Goal: Task Accomplishment & Management: Manage account settings

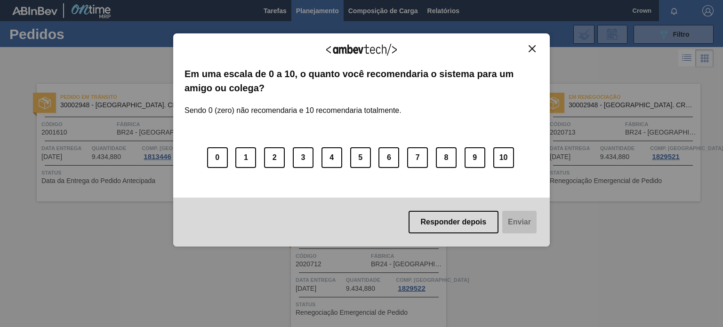
click at [530, 51] on img "Close" at bounding box center [532, 48] width 7 height 7
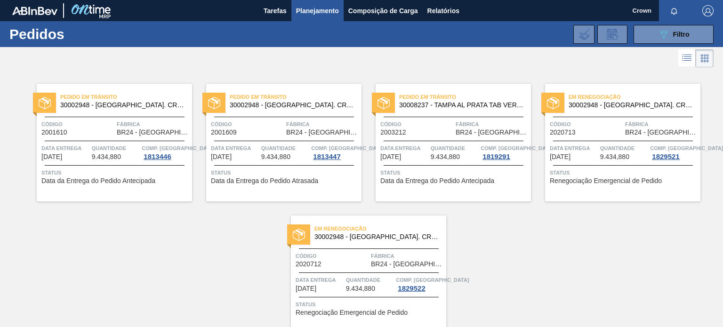
click at [525, 274] on div "Pedido em Trânsito 30002948 - [GEOGRAPHIC_DATA] AL. CROWN; PRATA; ISE Código 20…" at bounding box center [361, 202] width 723 height 264
click at [473, 118] on div "Pedido em Trânsito 30008237 - TAMPA AL PRATA TAB VERM AUTO ISE Código 2003212 F…" at bounding box center [453, 143] width 155 height 118
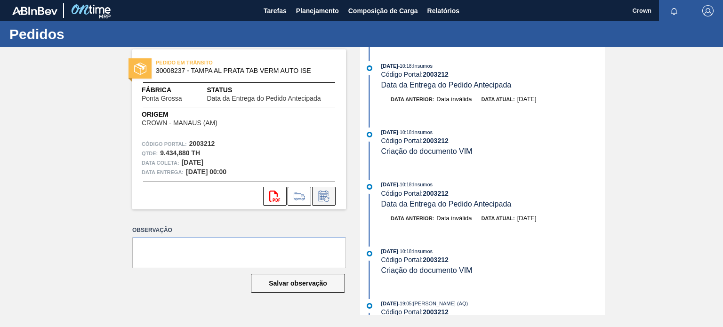
click at [325, 202] on button at bounding box center [324, 196] width 24 height 19
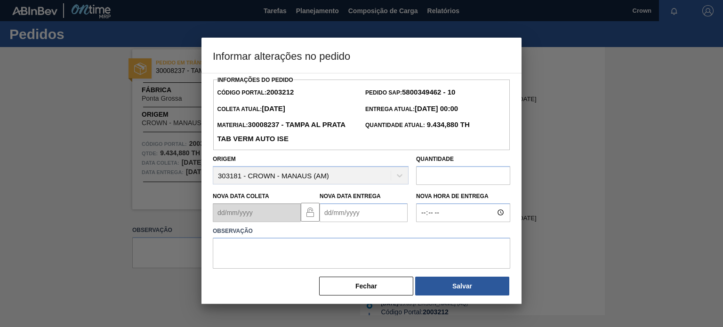
click at [352, 212] on Entrega2003212 "Nova Data Entrega" at bounding box center [364, 212] width 88 height 19
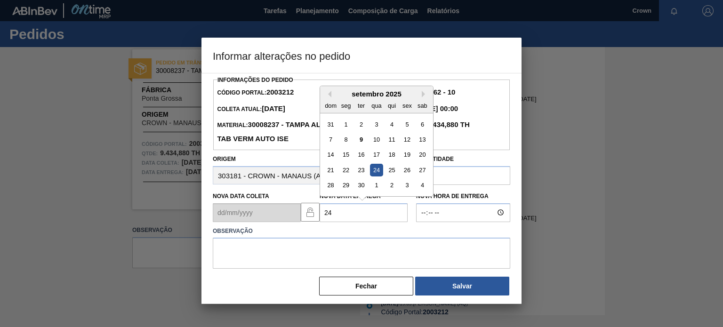
drag, startPoint x: 373, startPoint y: 172, endPoint x: 375, endPoint y: 178, distance: 6.9
click at [373, 173] on div "24" at bounding box center [376, 170] width 13 height 13
type Entrega2003212 "24/09/2025"
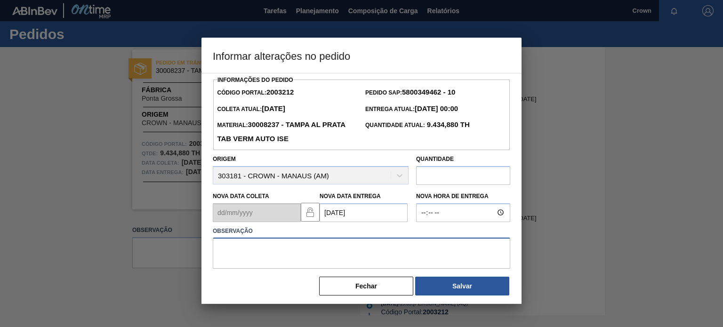
click at [363, 262] on textarea at bounding box center [361, 253] width 297 height 31
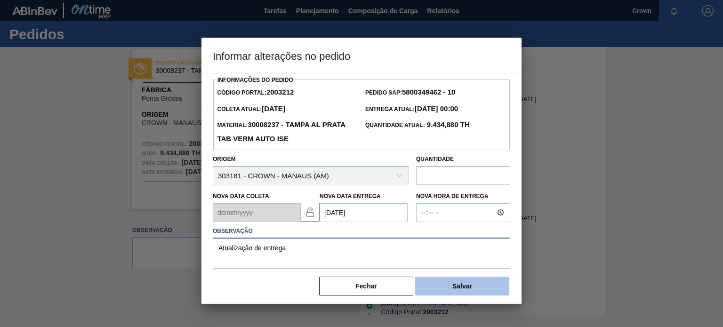
type textarea "Atualização de entrega"
click at [434, 293] on button "Salvar" at bounding box center [462, 286] width 94 height 19
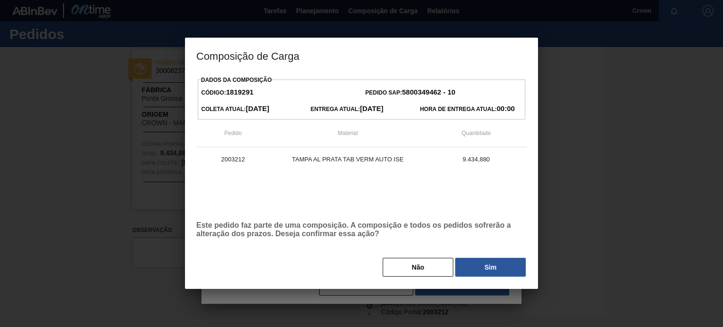
click at [489, 278] on div "Não Sim" at bounding box center [361, 267] width 330 height 21
click at [487, 274] on button "Sim" at bounding box center [490, 267] width 71 height 19
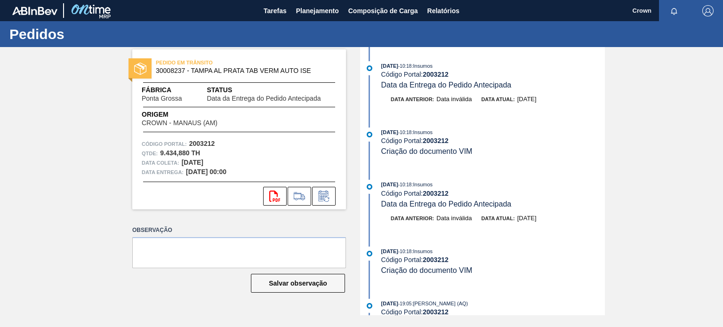
click at [94, 146] on div "PEDIDO EM TRÂNSITO 30008237 - TAMPA AL PRATA TAB VERM AUTO ISE Fábrica Ponta Gr…" at bounding box center [361, 181] width 723 height 268
click at [311, 6] on span "Planejamento" at bounding box center [317, 10] width 43 height 11
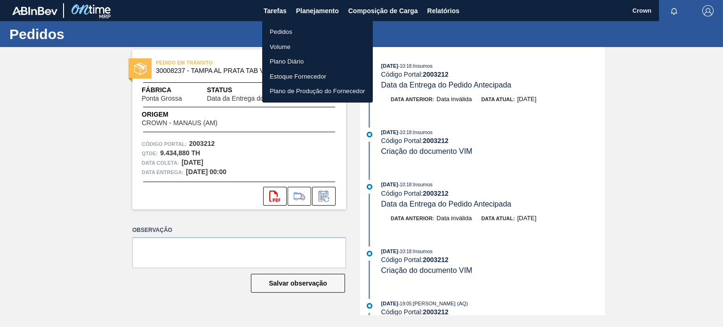
click at [311, 35] on li "Pedidos" at bounding box center [317, 31] width 111 height 15
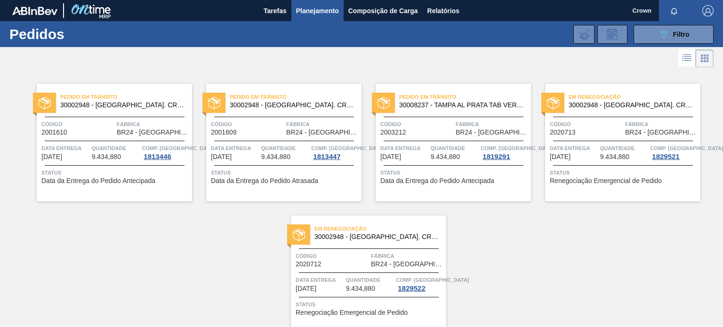
click at [542, 285] on div "Pedido em Trânsito 30002948 - [GEOGRAPHIC_DATA] AL. CROWN; PRATA; ISE Código 20…" at bounding box center [361, 202] width 723 height 264
click at [541, 283] on div "Pedido em Trânsito 30002948 - [GEOGRAPHIC_DATA] AL. CROWN; PRATA; ISE Código 20…" at bounding box center [361, 202] width 723 height 264
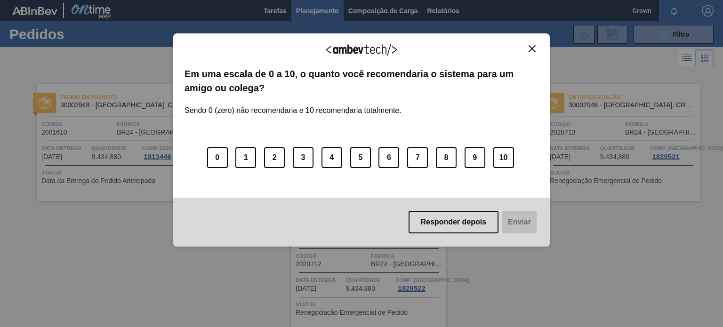
click at [539, 50] on div "Agradecemos seu feedback! Em uma escala de 0 a 10, o quanto você recomendaria o…" at bounding box center [361, 140] width 377 height 214
click at [531, 48] on img "Close" at bounding box center [532, 48] width 7 height 7
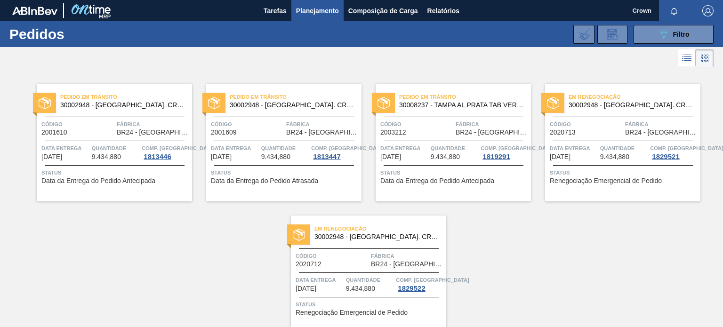
click at [452, 139] on div "Pedido em Trânsito 30008237 - TAMPA AL PRATA TAB VERM AUTO ISE Código 2003212 F…" at bounding box center [453, 143] width 155 height 118
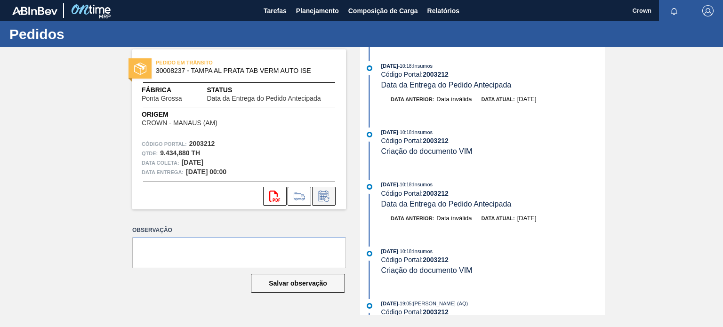
click at [330, 197] on icon at bounding box center [323, 196] width 15 height 11
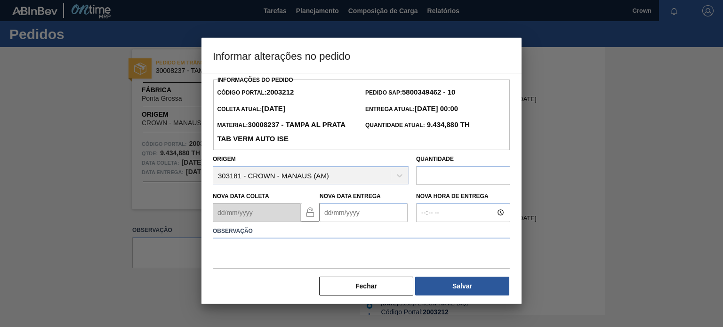
click at [360, 214] on Entrega2003212 "Nova Data Entrega" at bounding box center [364, 212] width 88 height 19
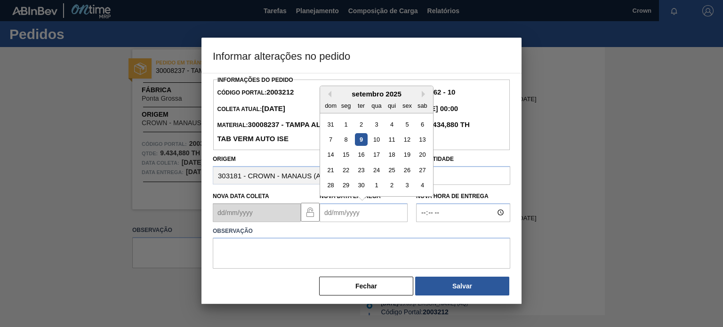
click at [375, 173] on div "24" at bounding box center [376, 170] width 13 height 13
type Entrega2003212 "[DATE]"
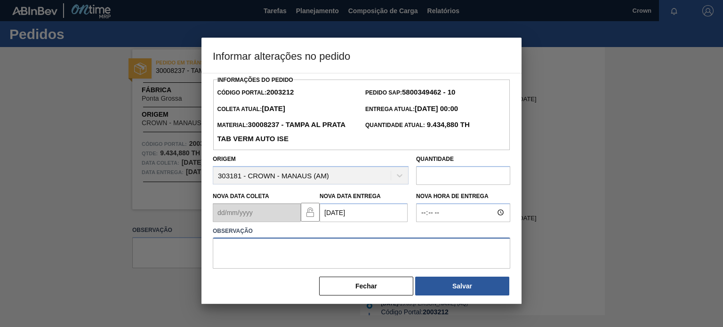
click at [361, 254] on textarea at bounding box center [361, 253] width 297 height 31
click at [356, 244] on textarea at bounding box center [361, 253] width 297 height 31
click at [357, 247] on textarea at bounding box center [361, 253] width 297 height 31
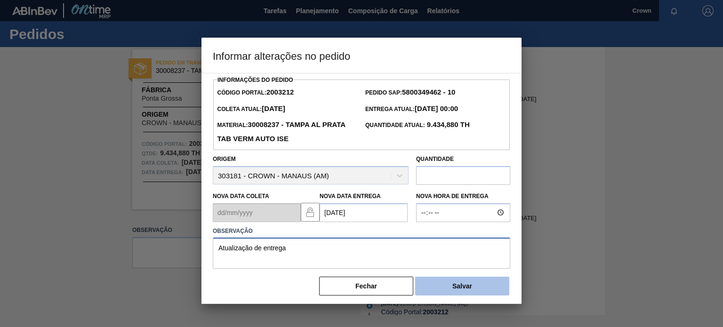
type textarea "Atualização de entrega"
click at [433, 287] on button "Salvar" at bounding box center [462, 286] width 94 height 19
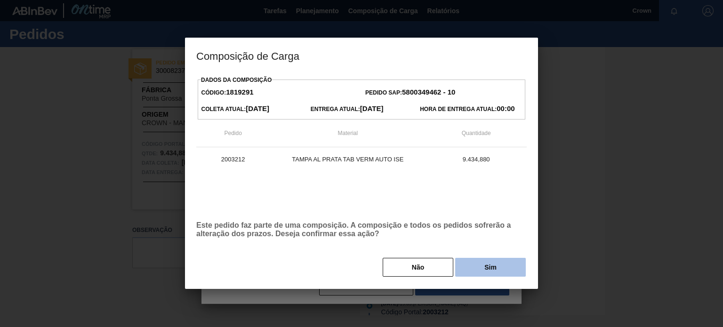
click at [485, 270] on button "Sim" at bounding box center [490, 267] width 71 height 19
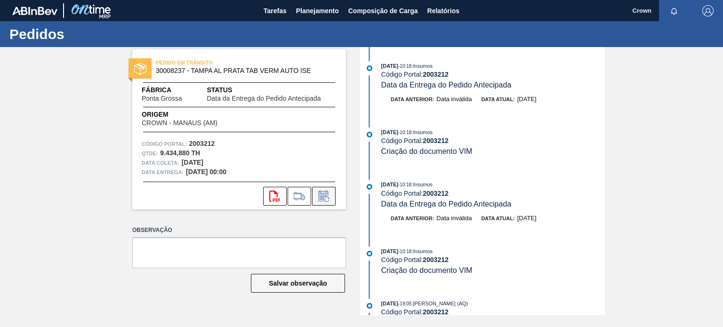
click at [329, 191] on icon at bounding box center [323, 196] width 15 height 11
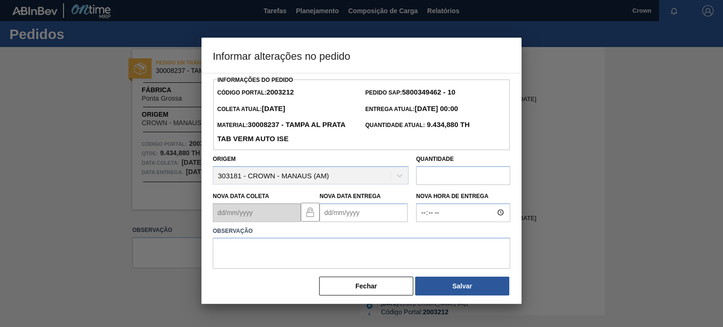
click at [339, 214] on Entrega2003212 "Nova Data Entrega" at bounding box center [364, 212] width 88 height 19
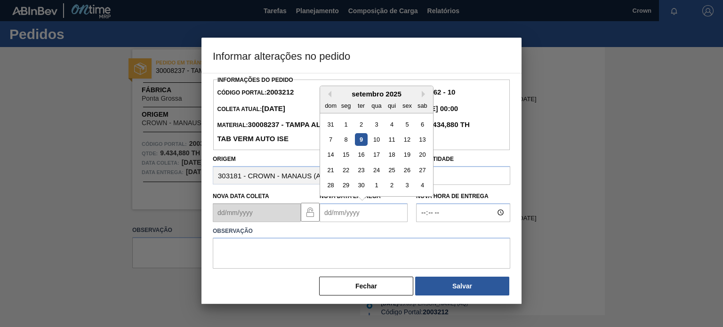
type Entrega2003212 "24/09/2025"
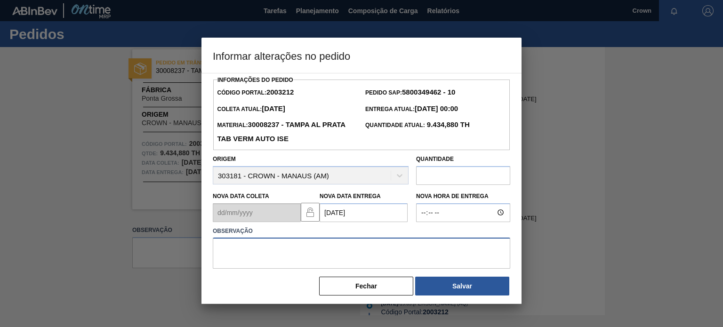
click at [429, 260] on textarea at bounding box center [361, 253] width 297 height 31
type textarea "Alteração de data"
click at [457, 180] on input "text" at bounding box center [463, 175] width 94 height 19
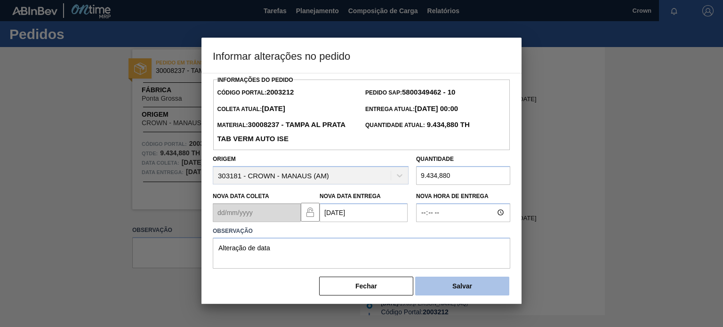
type input "9.434,880"
click at [466, 290] on div "Informações do Pedido Código Portal: 2003212 Pedido SAP: 5800349462 - 10 Coleta…" at bounding box center [361, 184] width 297 height 223
click at [466, 290] on button "Salvar" at bounding box center [462, 286] width 94 height 19
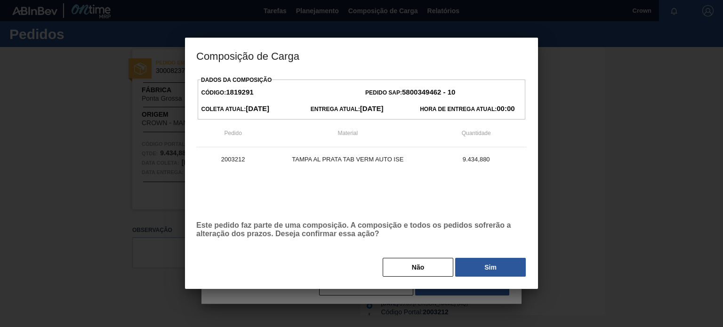
drag, startPoint x: 243, startPoint y: 177, endPoint x: 226, endPoint y: 210, distance: 37.5
click at [242, 180] on div "2003212 TAMPA AL PRATA TAB VERM AUTO ISE 9.434,880" at bounding box center [361, 180] width 330 height 66
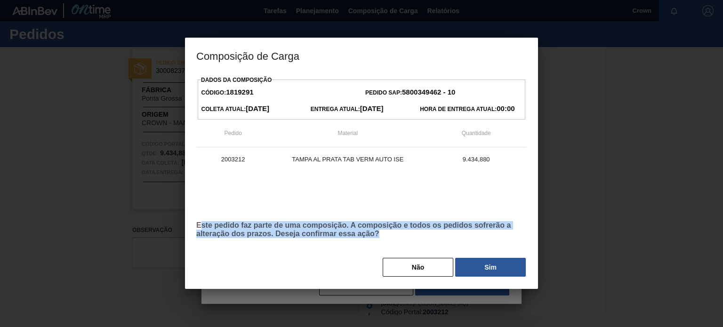
drag, startPoint x: 201, startPoint y: 227, endPoint x: 398, endPoint y: 233, distance: 196.3
click at [398, 233] on p "Este pedido faz parte de uma composição. A composição e todos os pedidos sofrer…" at bounding box center [361, 229] width 330 height 17
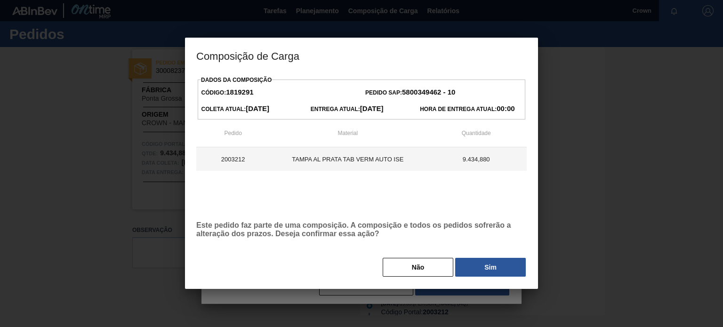
click at [380, 160] on td "TAMPA AL PRATA TAB VERM AUTO ISE" at bounding box center [348, 159] width 156 height 24
click at [452, 161] on td "9.434,880" at bounding box center [475, 159] width 101 height 24
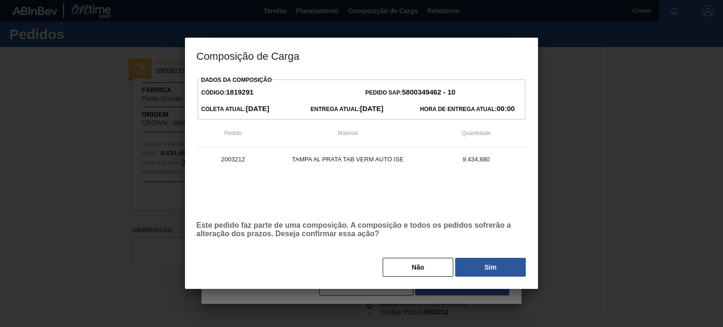
click at [471, 114] on div "Hora de Entrega Atual: 00:00" at bounding box center [470, 109] width 109 height 14
click at [488, 149] on div "Pedido Material Quantidade 2003212 TAMPA AL PRATA TAB VERM AUTO ISE 9.434,880" at bounding box center [361, 167] width 330 height 94
click at [500, 280] on div "Dados da Composição Código: 1819291 Pedido SAP: 5800349462 - 10 Coleta Atual: 2…" at bounding box center [361, 181] width 353 height 216
click at [493, 272] on button "Sim" at bounding box center [490, 267] width 71 height 19
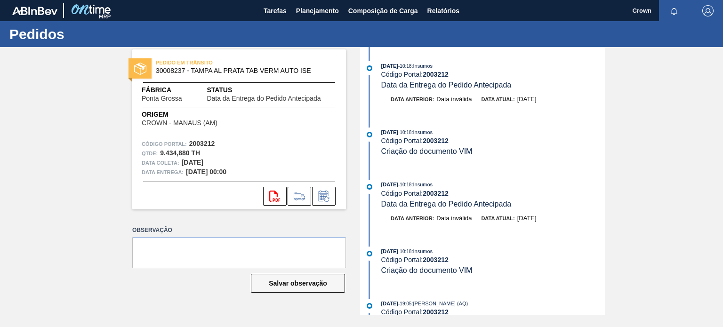
drag, startPoint x: 46, startPoint y: 39, endPoint x: 62, endPoint y: 32, distance: 17.6
click at [47, 39] on h1 "Pedidos" at bounding box center [92, 34] width 167 height 11
click at [329, 7] on span "Planejamento" at bounding box center [317, 10] width 43 height 11
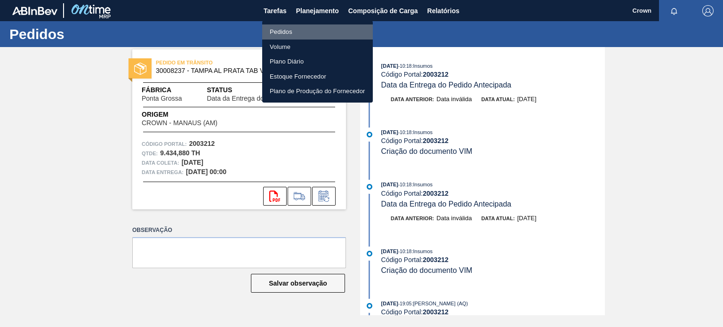
click at [314, 32] on li "Pedidos" at bounding box center [317, 31] width 111 height 15
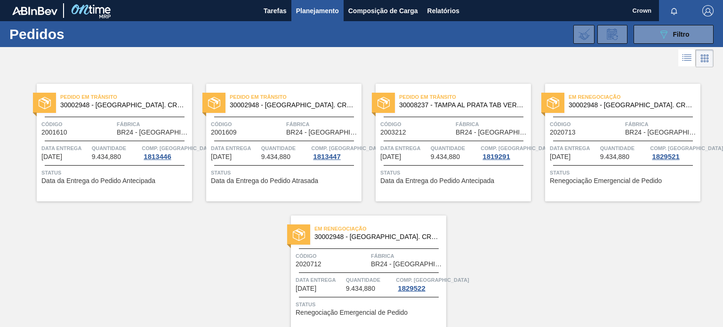
click at [551, 267] on div "Pedido em Trânsito 30002948 - [GEOGRAPHIC_DATA] AL. CROWN; PRATA; ISE Código 20…" at bounding box center [361, 202] width 723 height 264
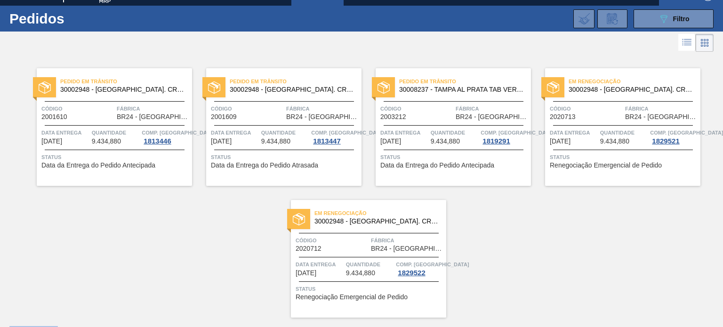
scroll to position [40, 0]
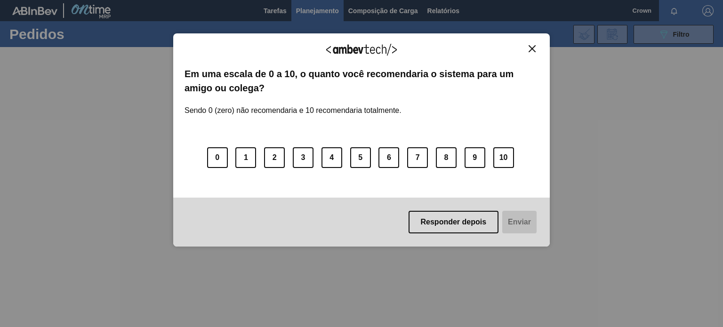
click at [534, 44] on div "Agradecemos seu feedback! Em uma escala de 0 a 10, o quanto você recomendaria o…" at bounding box center [361, 140] width 377 height 214
drag, startPoint x: 534, startPoint y: 52, endPoint x: 347, endPoint y: 50, distance: 187.3
click at [534, 52] on div "Agradecemos seu feedback!" at bounding box center [361, 56] width 354 height 22
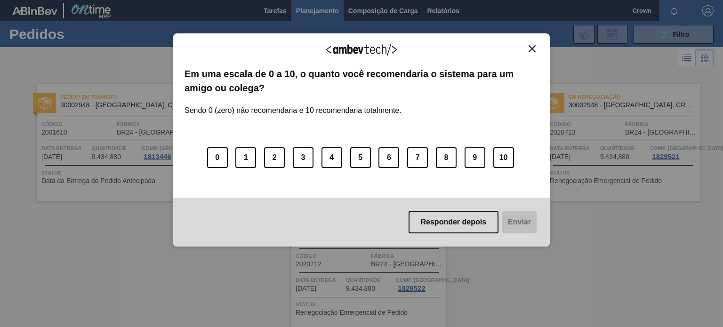
click at [530, 48] on img "Close" at bounding box center [532, 48] width 7 height 7
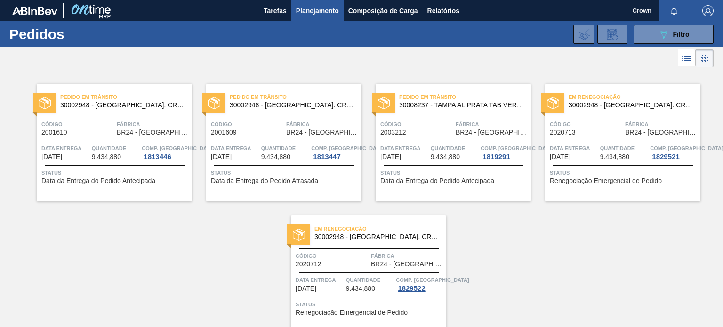
click at [619, 272] on div "Pedido em Trânsito 30002948 - [GEOGRAPHIC_DATA] AL. CROWN; PRATA; ISE Código 20…" at bounding box center [361, 202] width 723 height 264
